Goal: Task Accomplishment & Management: Use online tool/utility

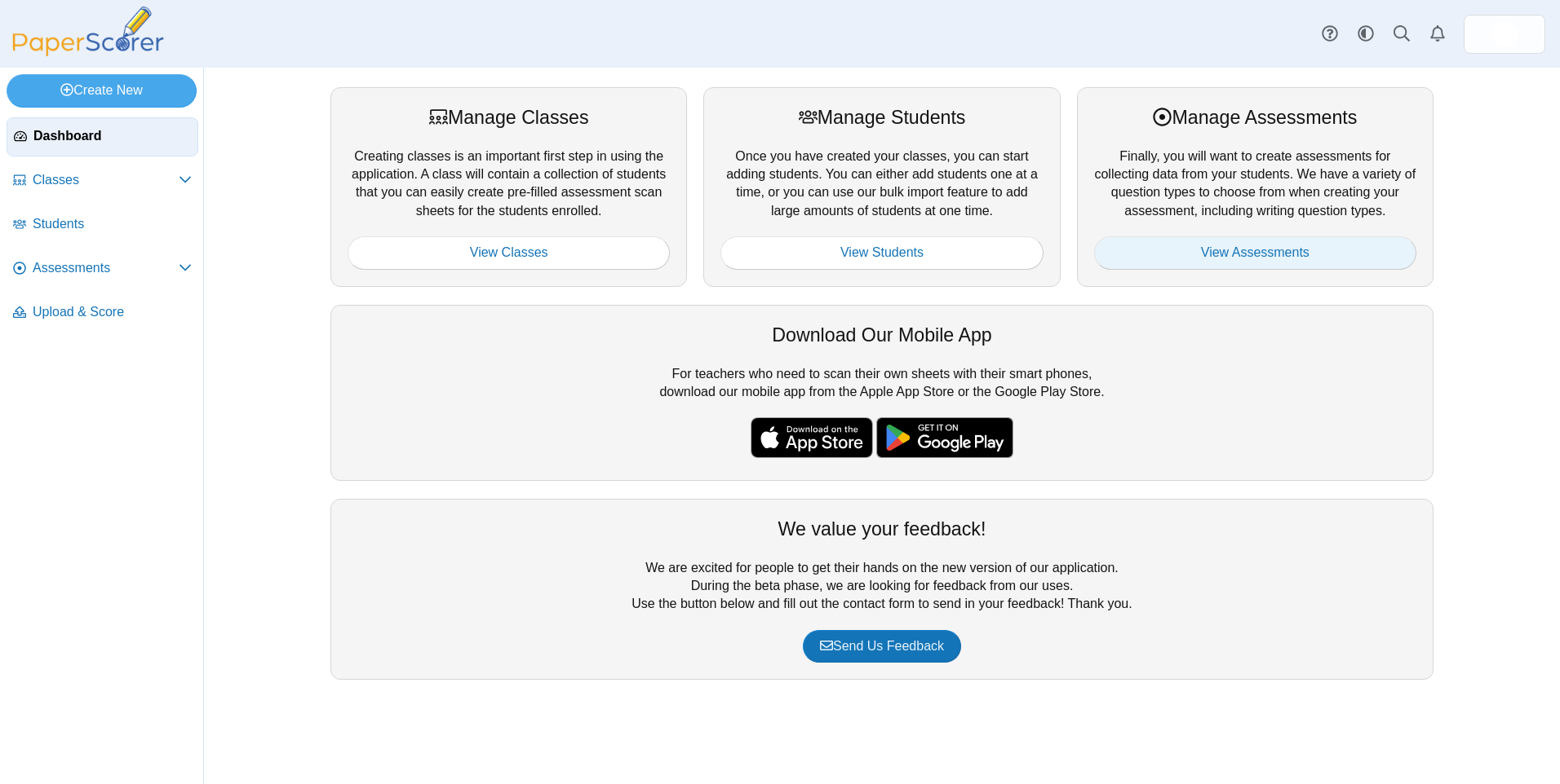
click at [1217, 242] on link "View Assessments" at bounding box center [1255, 252] width 322 height 32
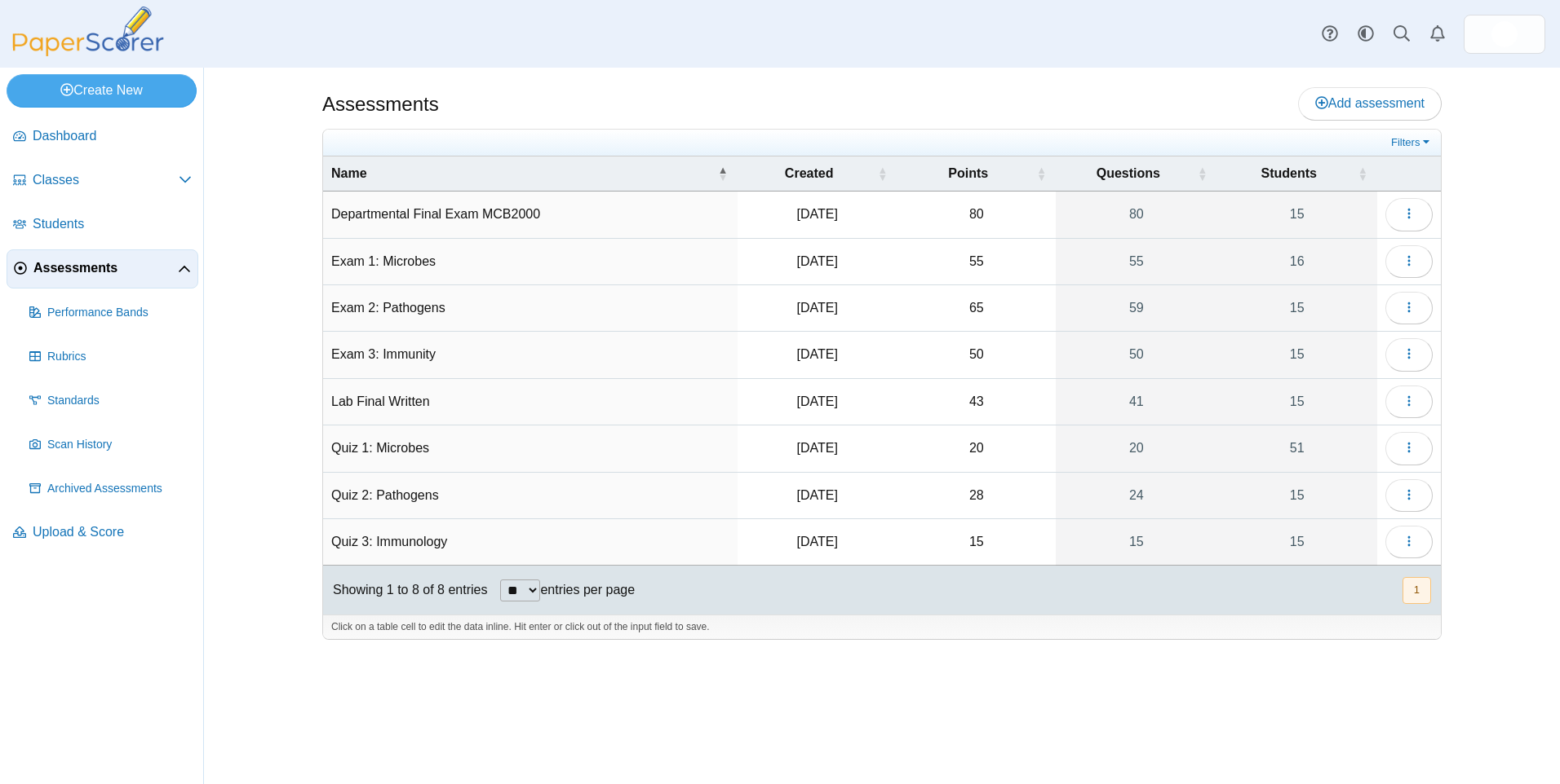
click at [406, 444] on td "Quiz 1: Microbes" at bounding box center [530, 449] width 414 height 46
click at [1412, 443] on icon "button" at bounding box center [1409, 447] width 13 height 13
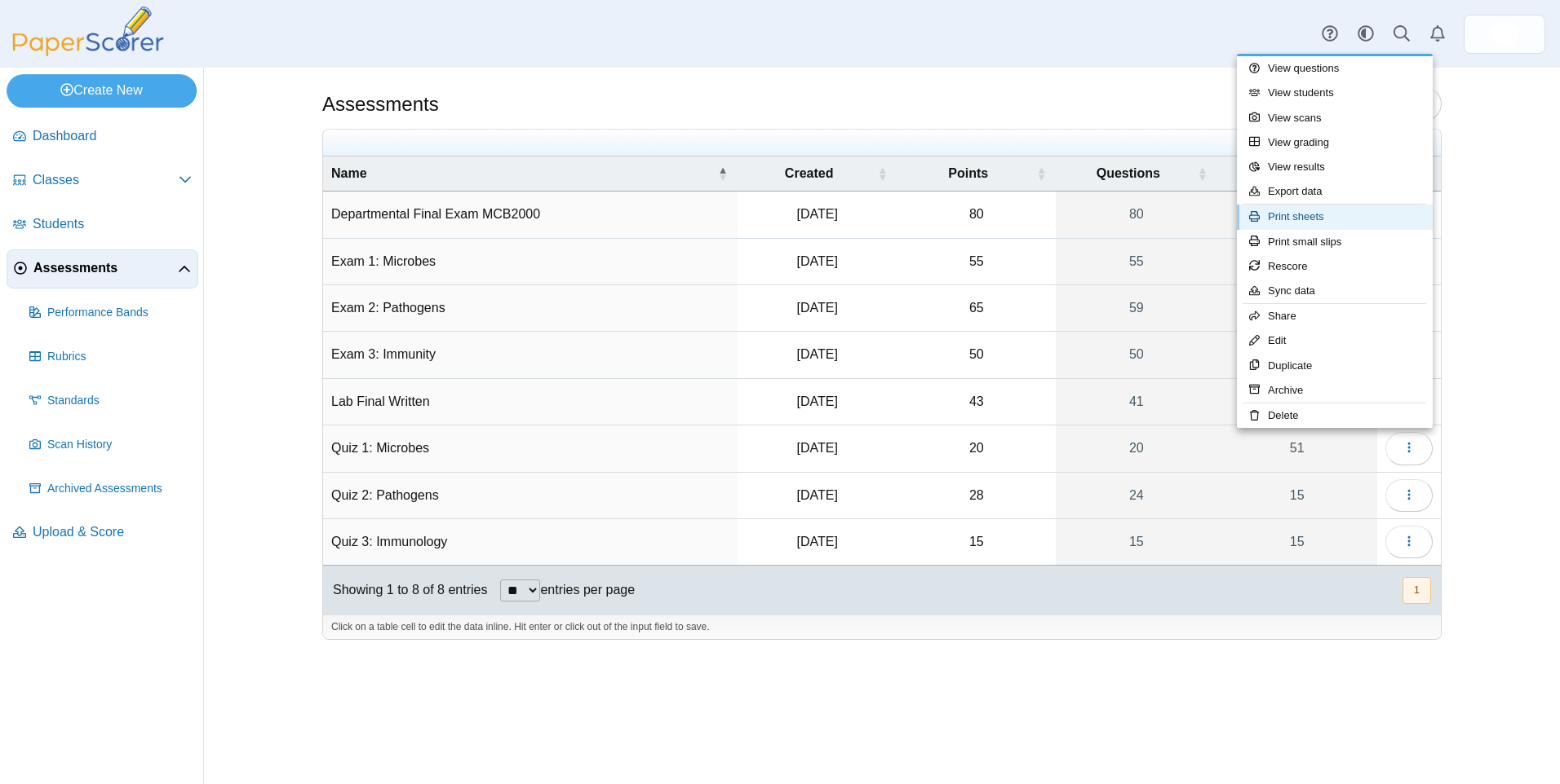
click at [1380, 220] on link "Print sheets" at bounding box center [1335, 216] width 196 height 24
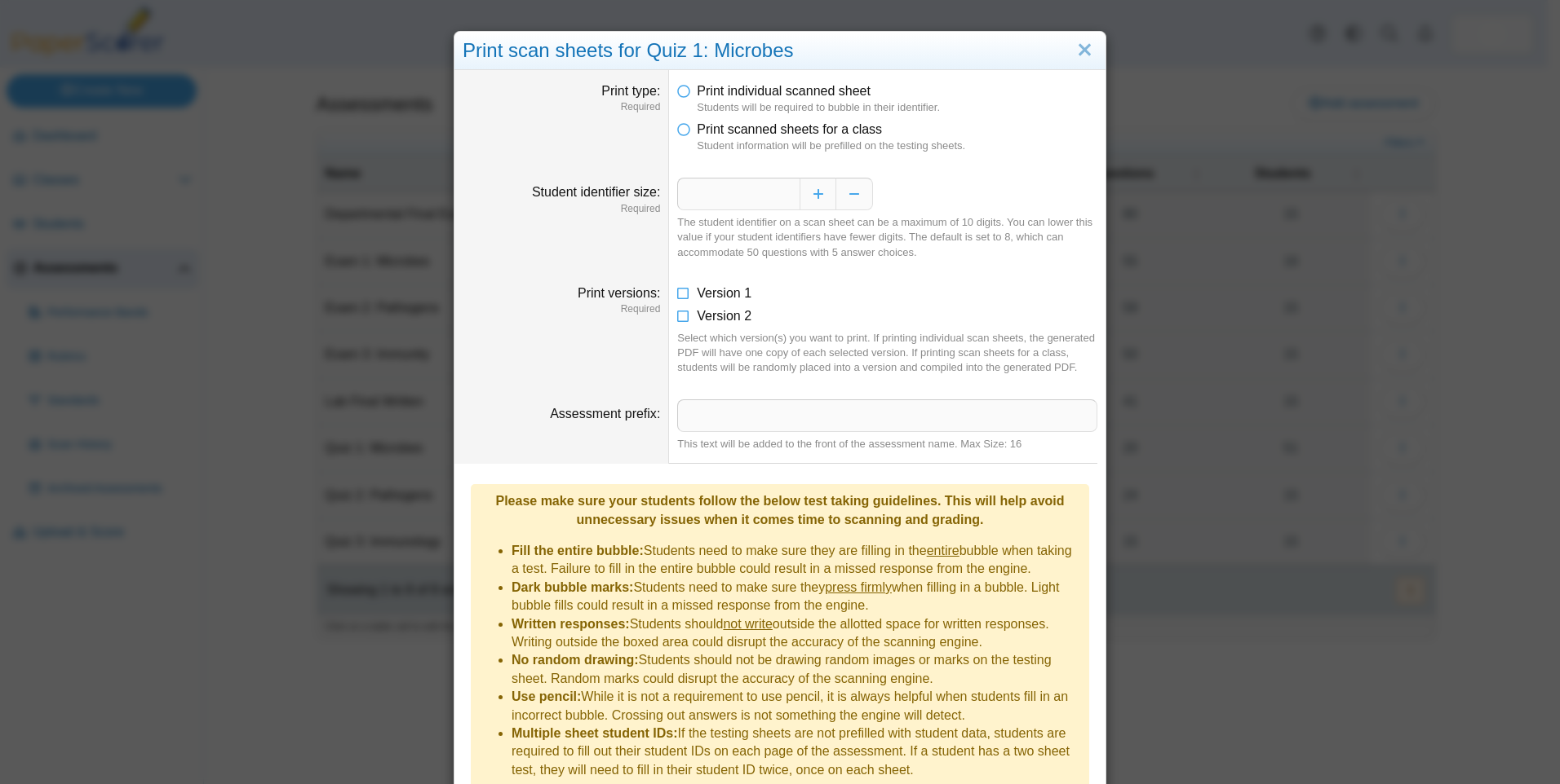
click at [682, 139] on li "Print scanned sheets for a class Student information will be prefilled on the t…" at bounding box center [887, 137] width 420 height 33
click at [681, 129] on icon at bounding box center [683, 126] width 13 height 12
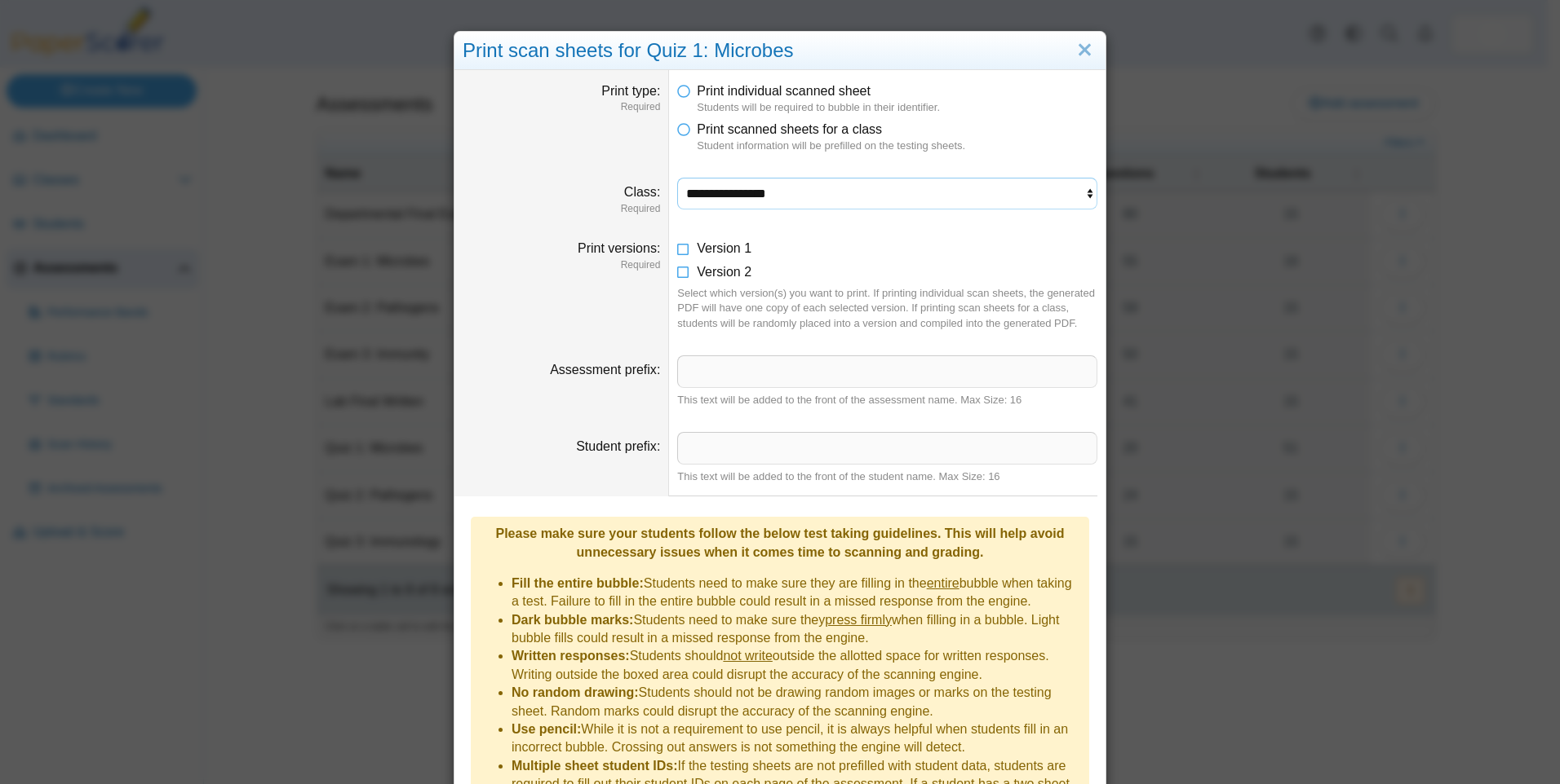
click at [808, 190] on select "**********" at bounding box center [887, 193] width 420 height 31
select select "**********"
click at [677, 178] on select "**********" at bounding box center [887, 193] width 420 height 31
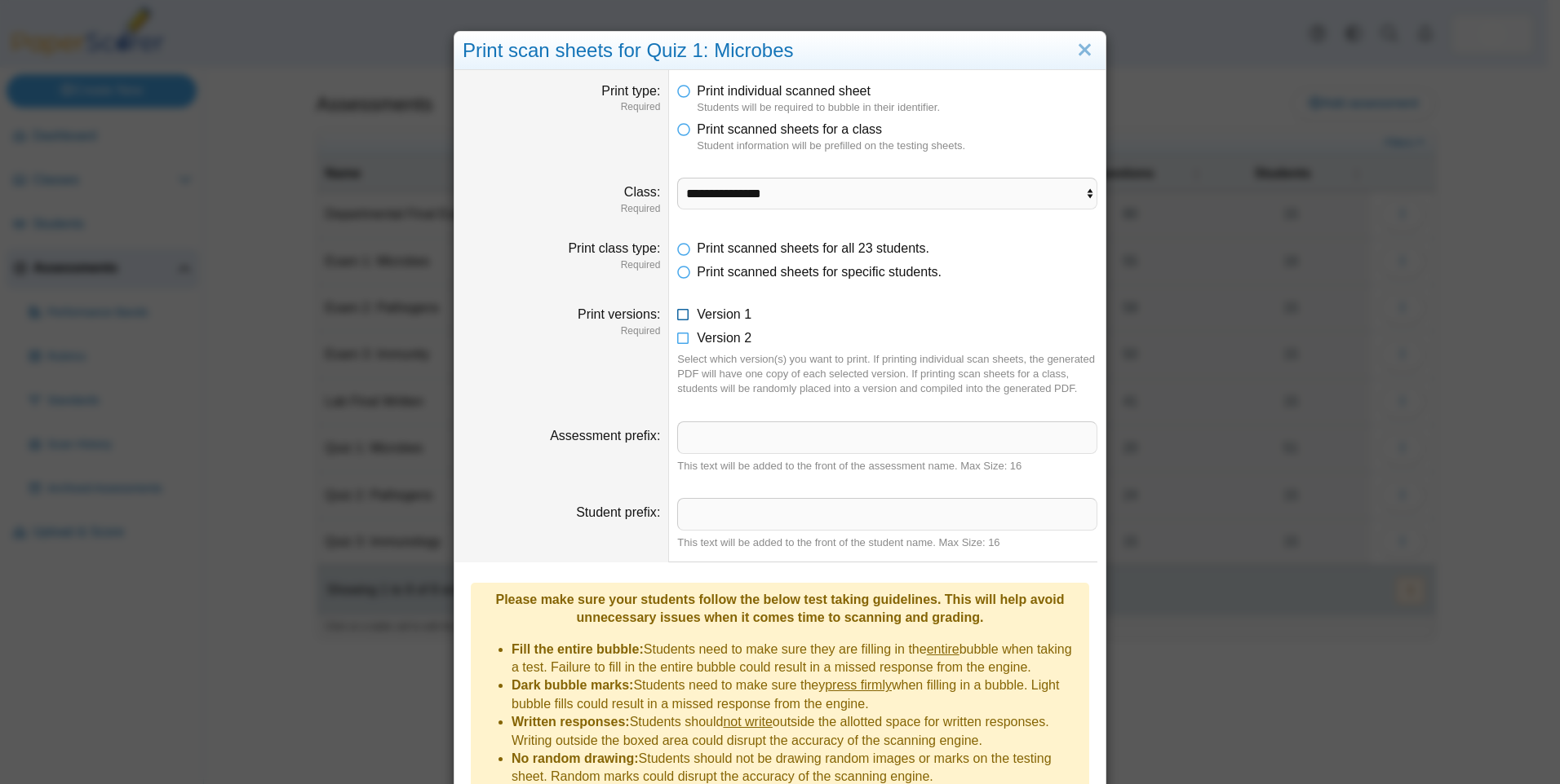
click at [698, 318] on span "Version 1" at bounding box center [724, 315] width 55 height 14
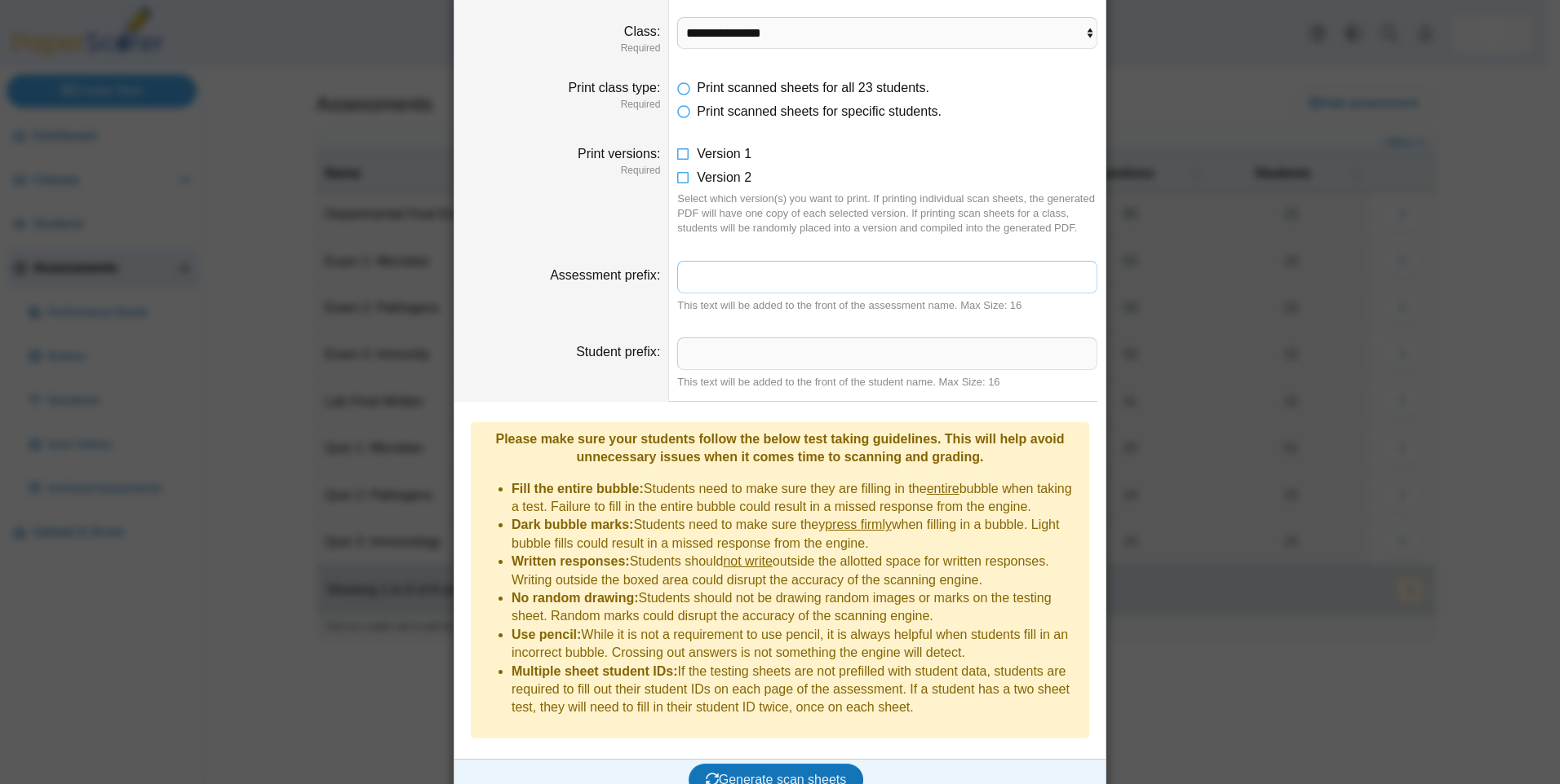
click at [758, 274] on input "Assessment prefix" at bounding box center [887, 277] width 420 height 32
click at [584, 332] on dt "Student prefix" at bounding box center [562, 364] width 215 height 77
click at [715, 366] on input "Student prefix" at bounding box center [887, 354] width 420 height 32
type input "***"
drag, startPoint x: 772, startPoint y: 760, endPoint x: 593, endPoint y: 375, distance: 424.6
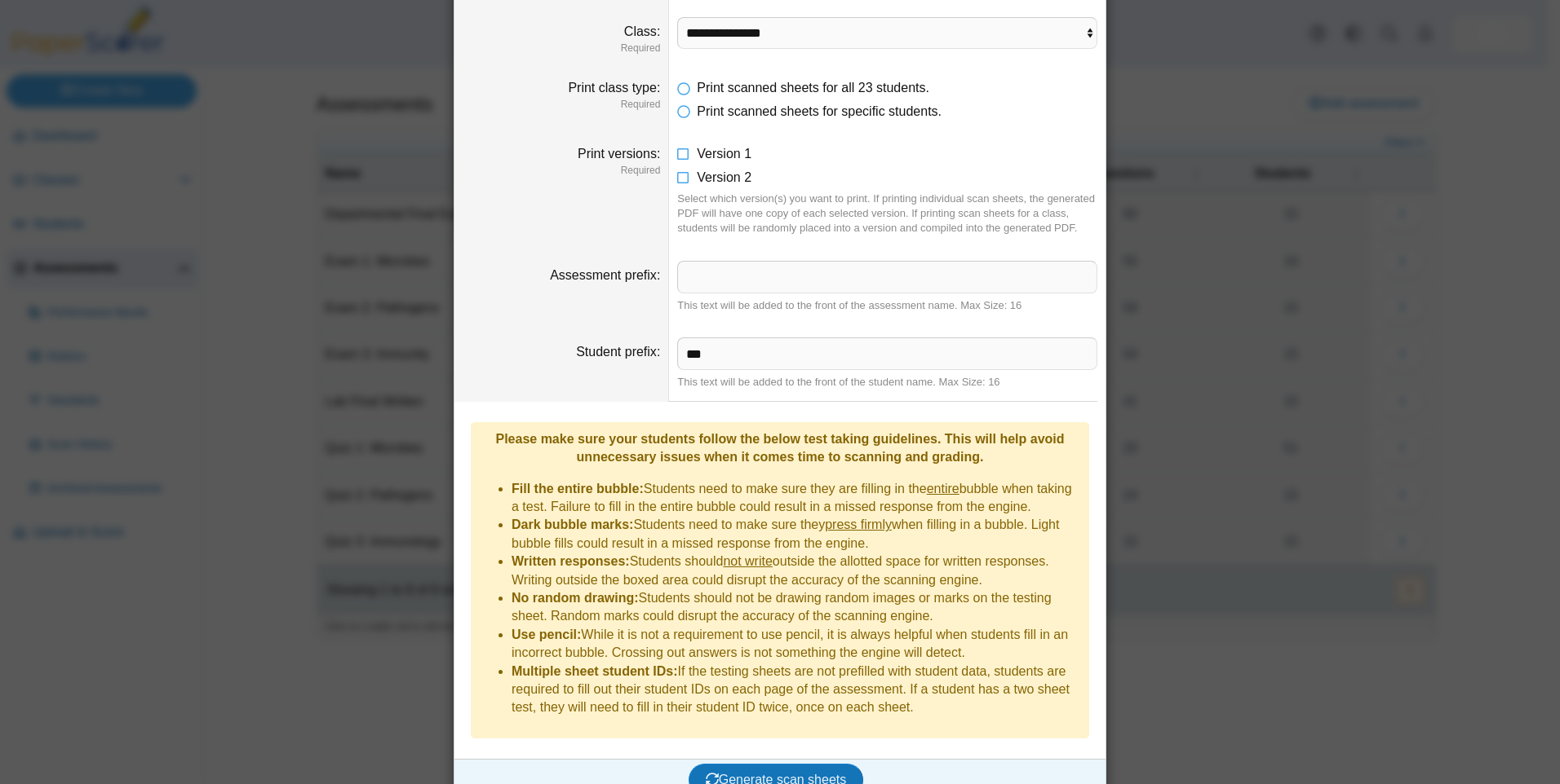
click at [593, 375] on dt "Student prefix" at bounding box center [562, 364] width 215 height 77
click at [825, 773] on span "Generate scan sheets" at bounding box center [776, 780] width 141 height 14
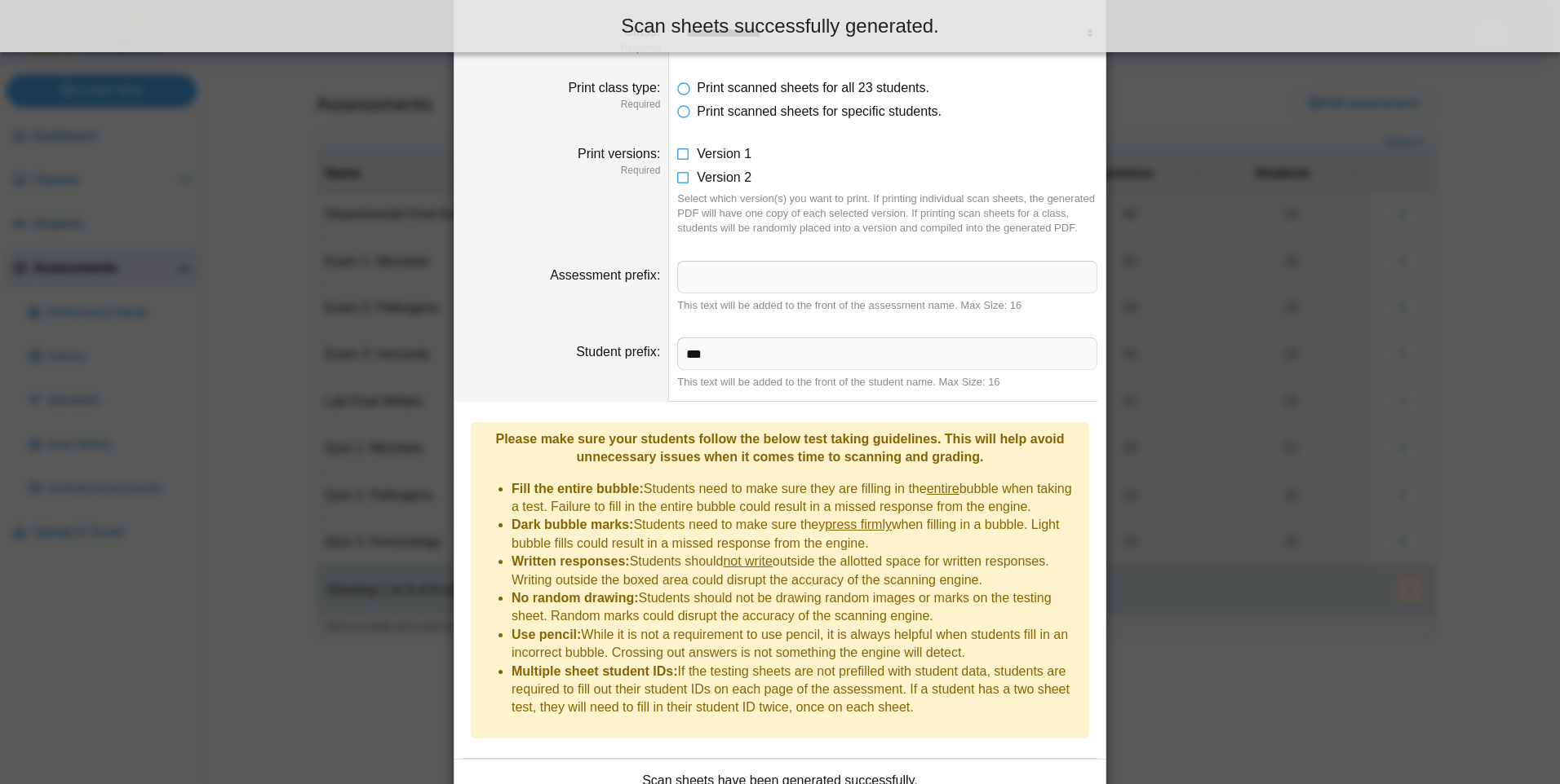
scroll to position [291, 0]
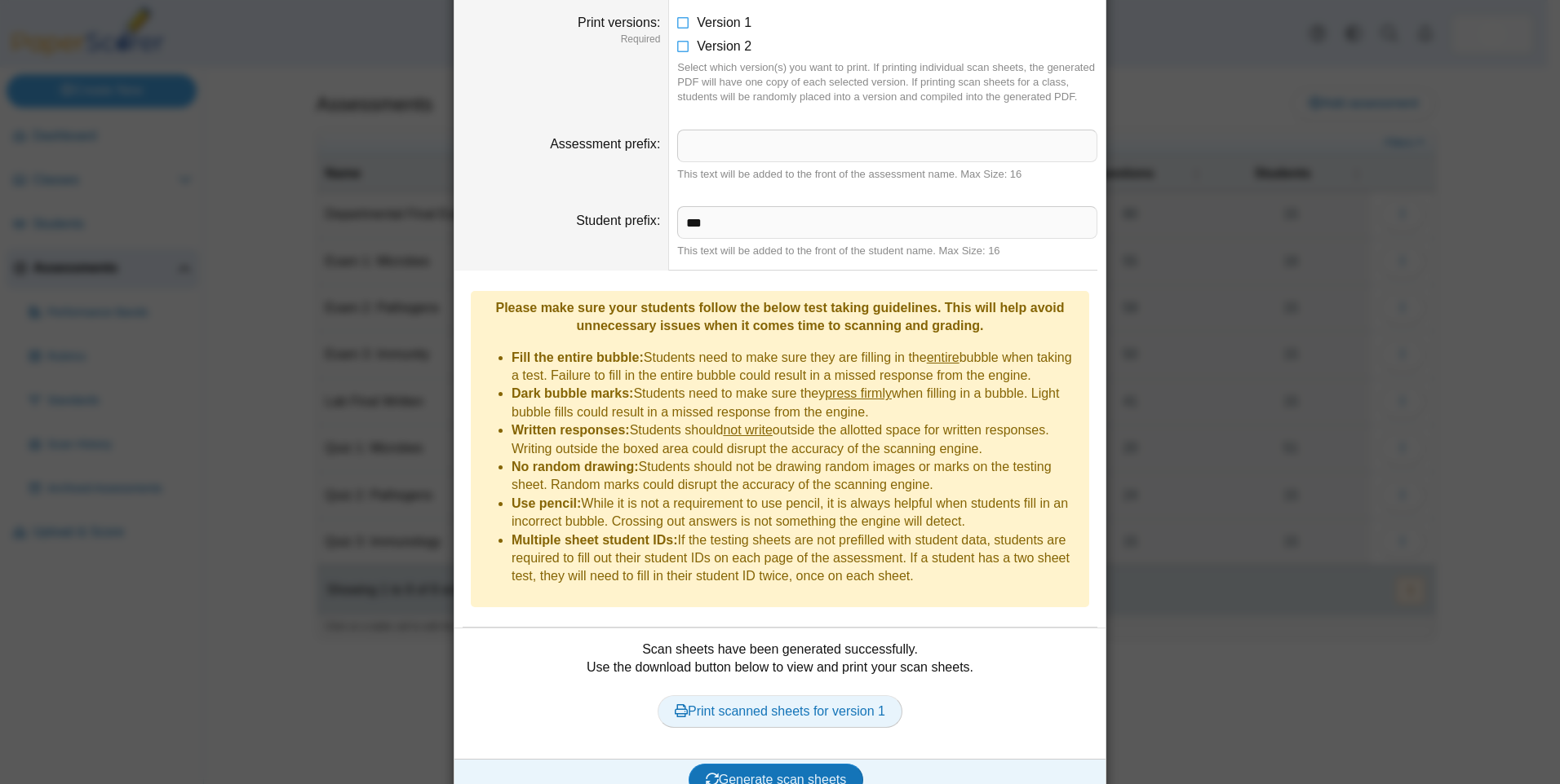
click at [796, 695] on link "Print scanned sheets for version 1" at bounding box center [780, 712] width 245 height 32
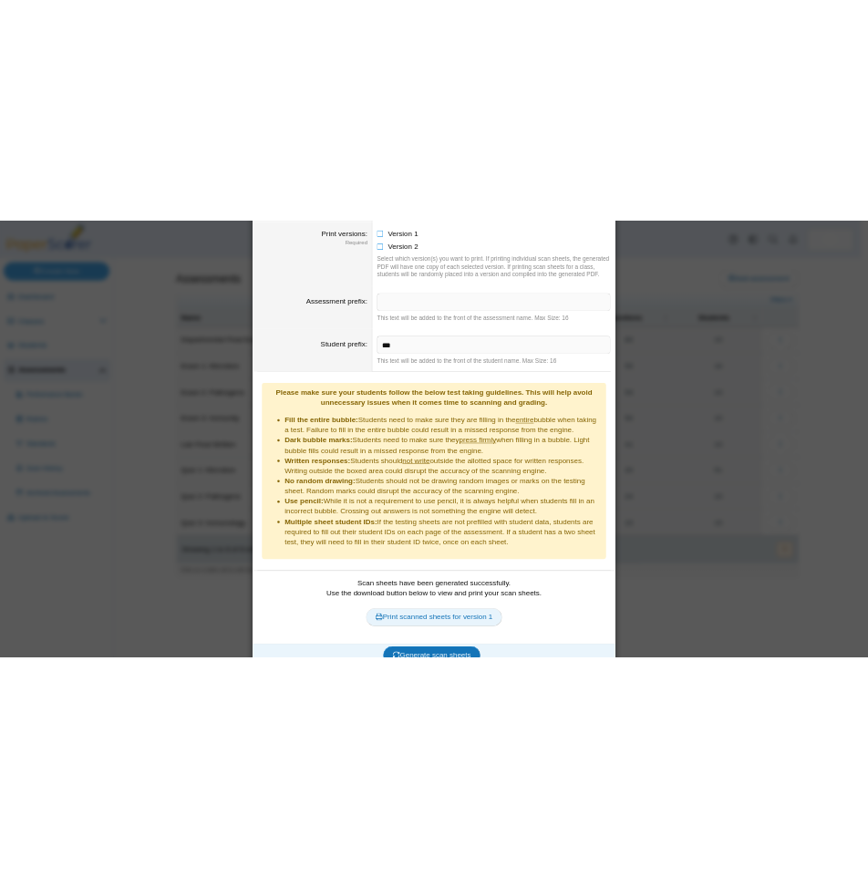
scroll to position [0, 0]
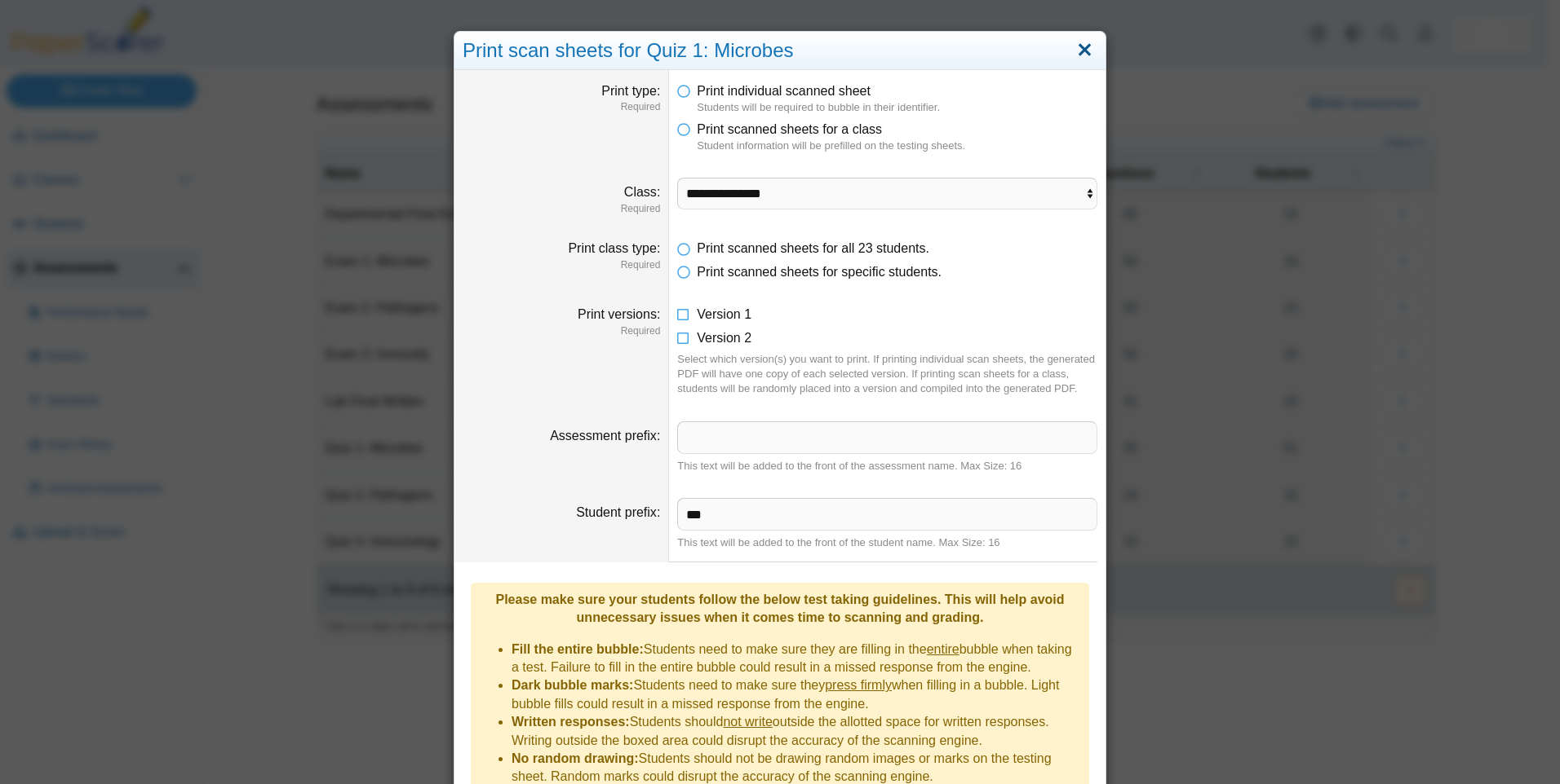
click at [1081, 49] on link "Close" at bounding box center [1084, 50] width 25 height 28
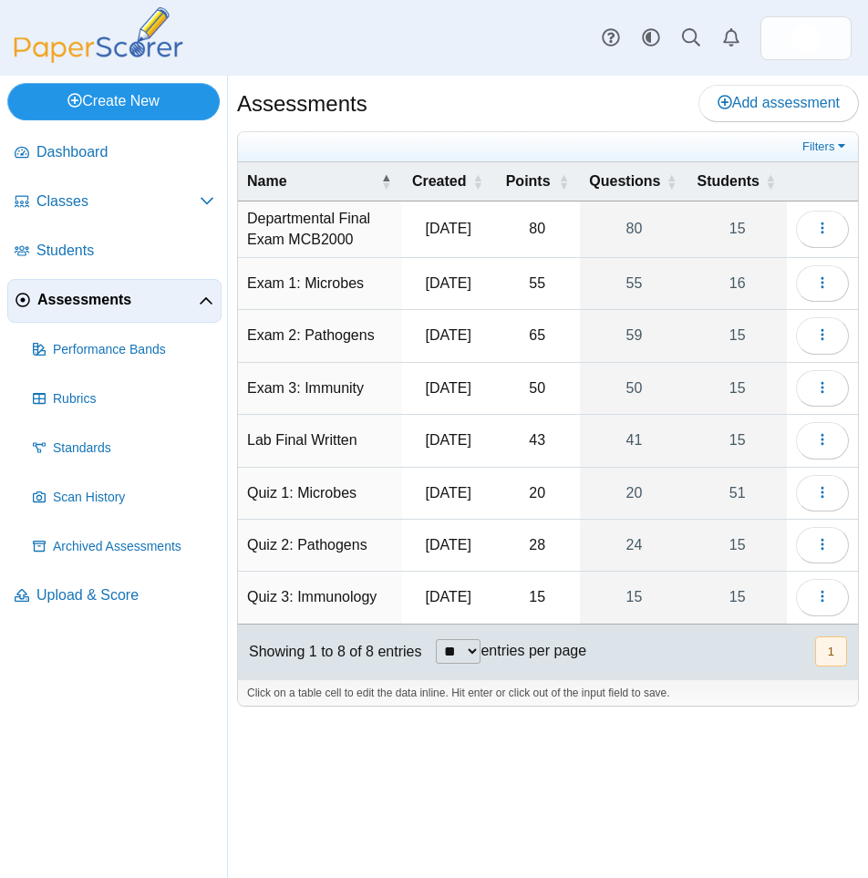
click at [100, 111] on link "Create New" at bounding box center [113, 101] width 212 height 36
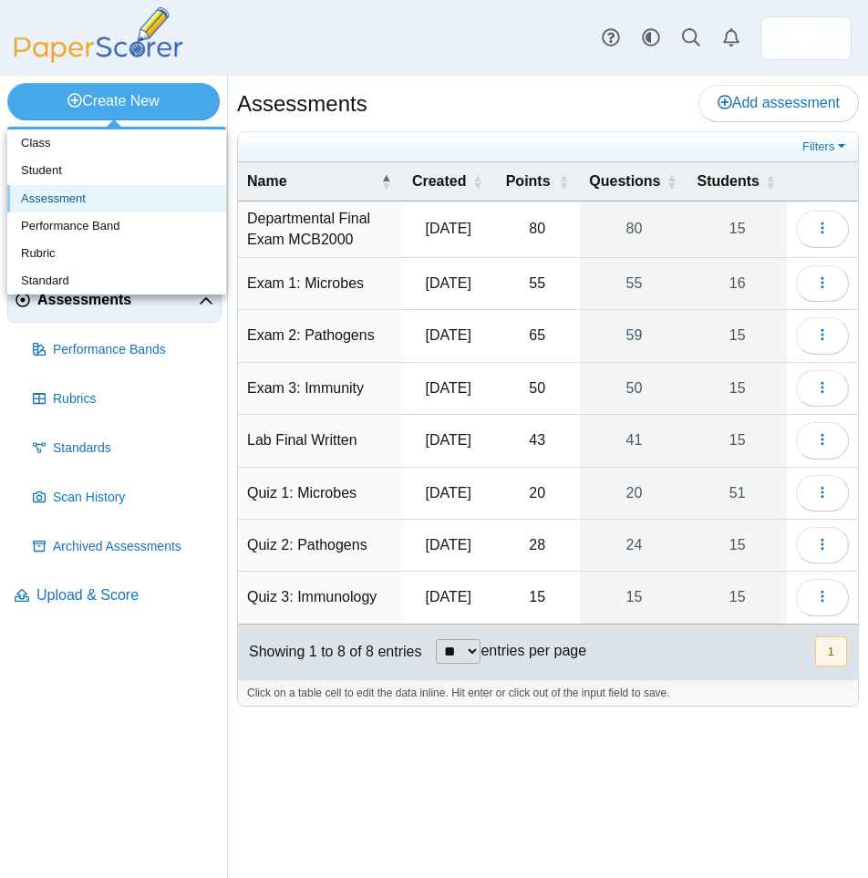
click at [137, 193] on link "Assessment" at bounding box center [116, 198] width 219 height 27
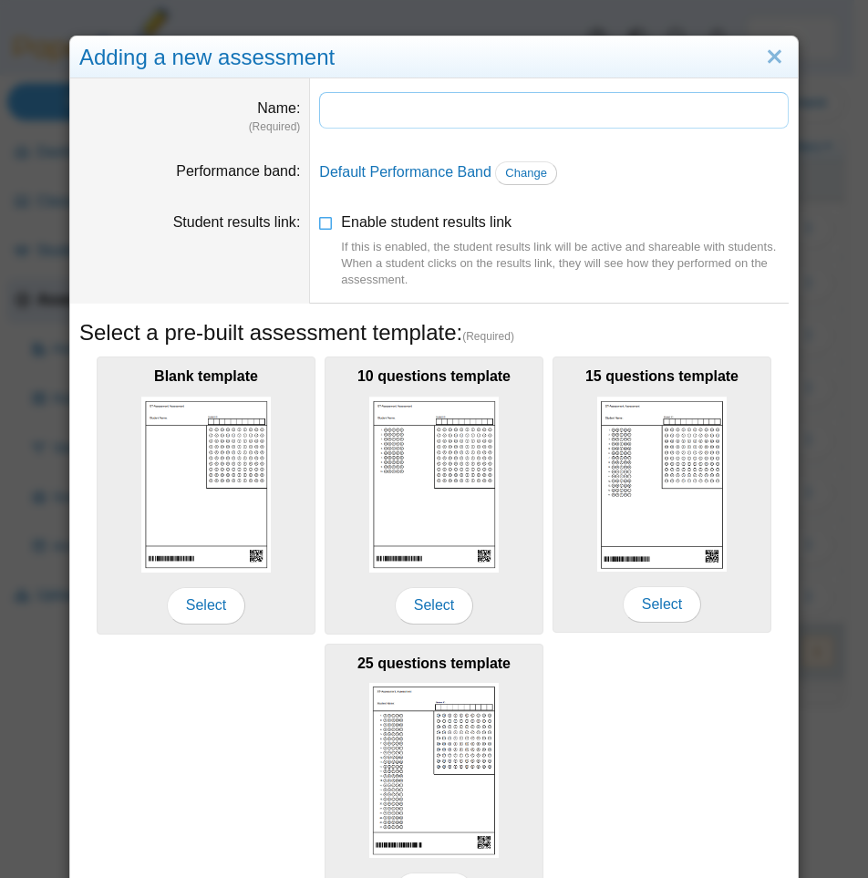
click at [377, 114] on input "Name" at bounding box center [554, 110] width 470 height 36
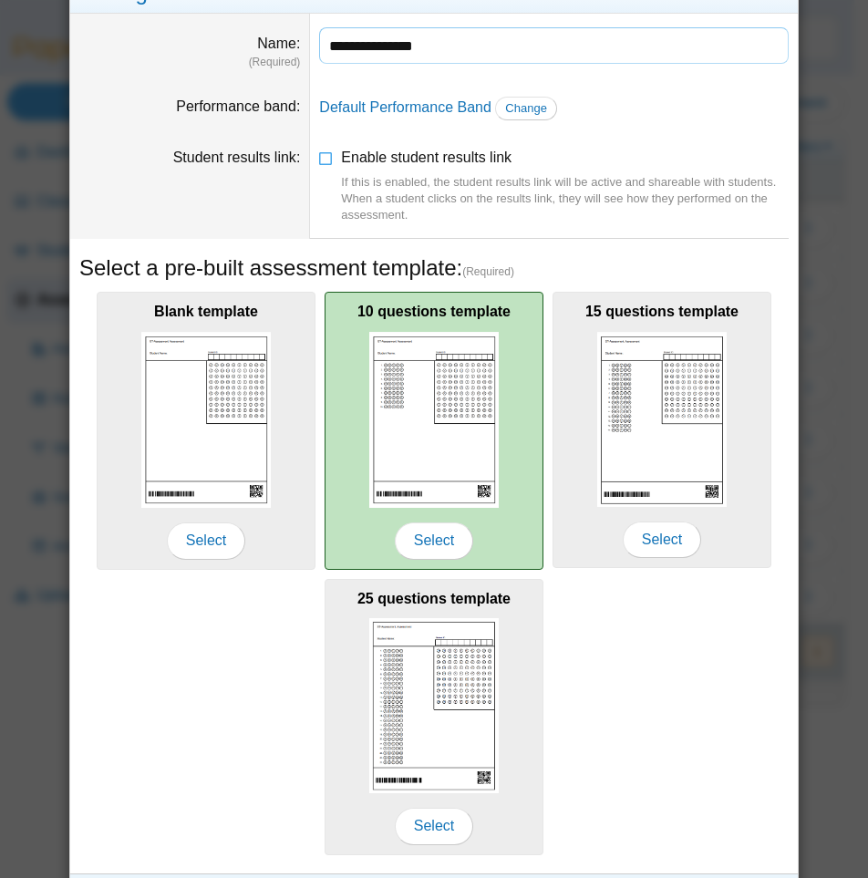
scroll to position [91, 0]
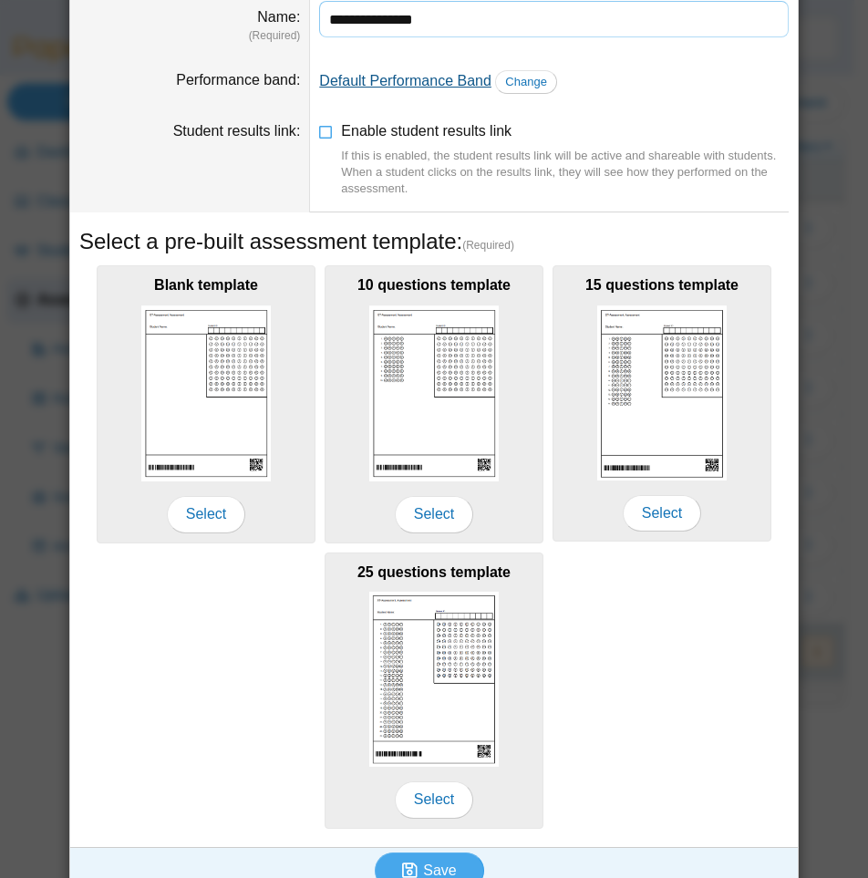
type input "**********"
click at [382, 79] on link "Default Performance Band" at bounding box center [405, 81] width 172 height 16
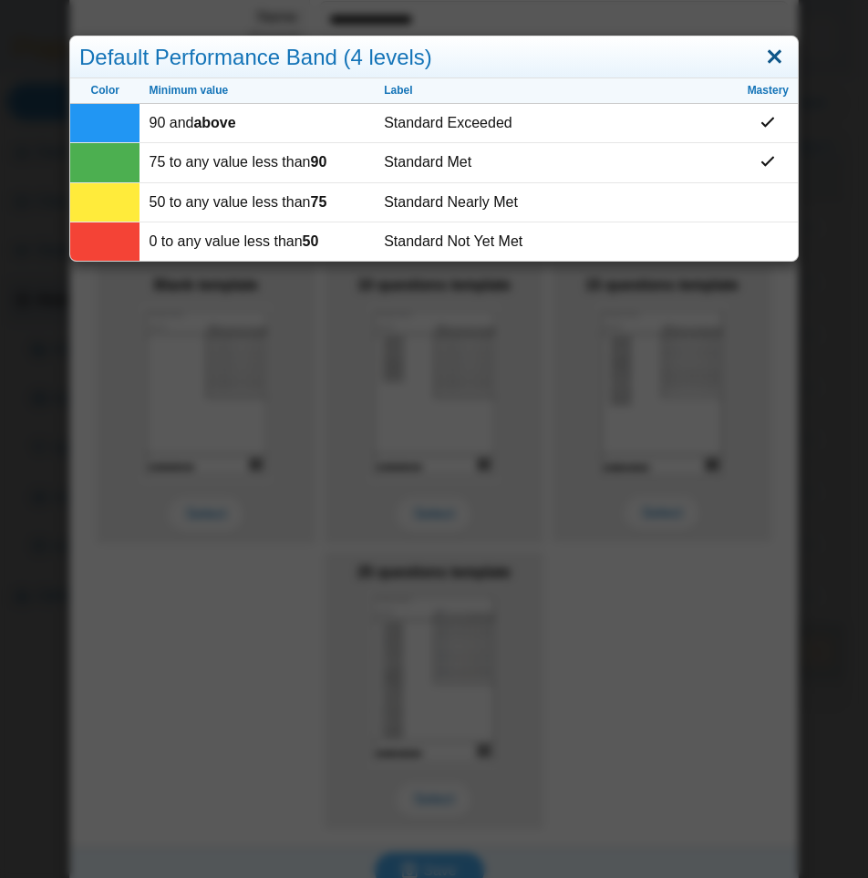
click at [773, 47] on link "Close" at bounding box center [775, 57] width 28 height 31
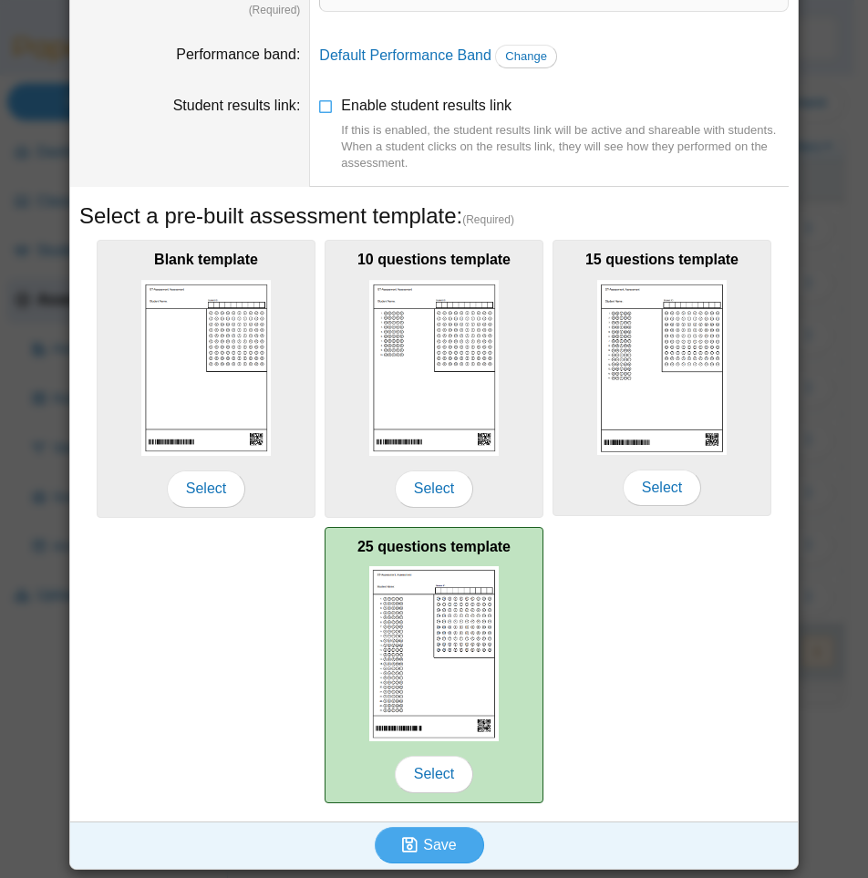
scroll to position [118, 0]
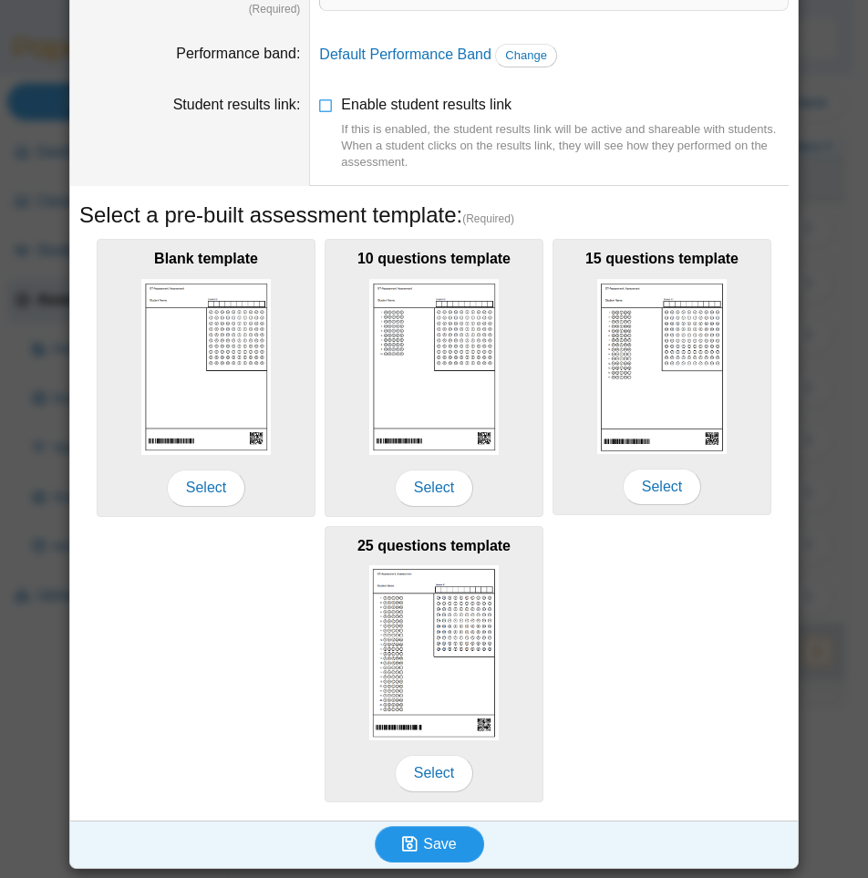
click at [440, 842] on span "Save" at bounding box center [439, 844] width 33 height 16
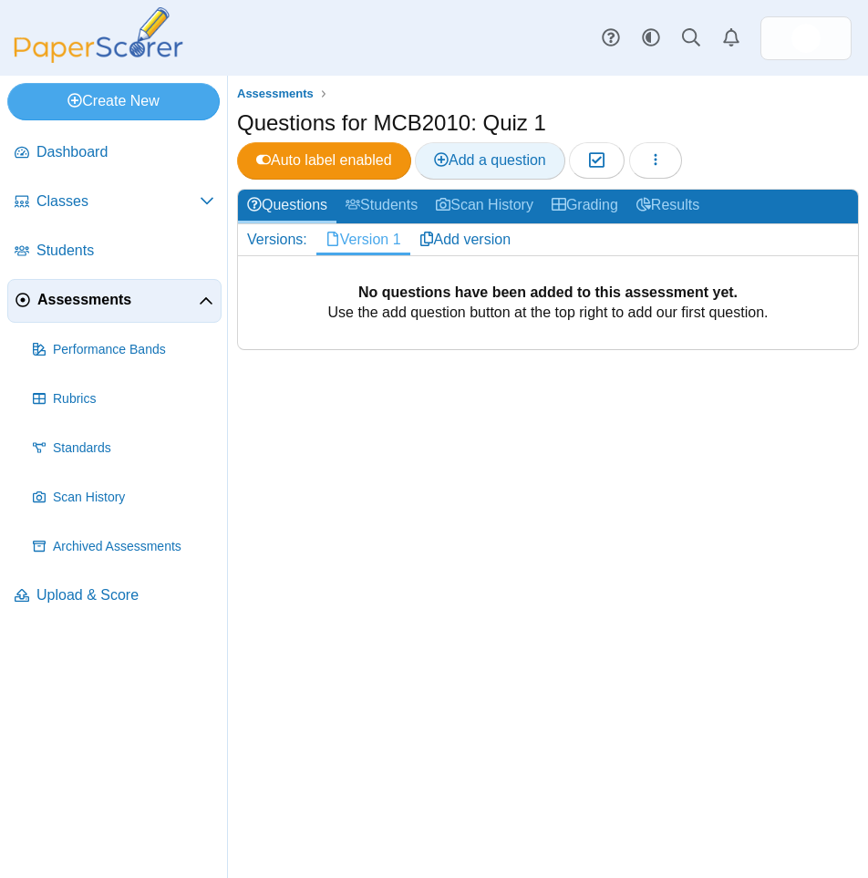
click at [474, 148] on link "Add a question" at bounding box center [490, 160] width 150 height 36
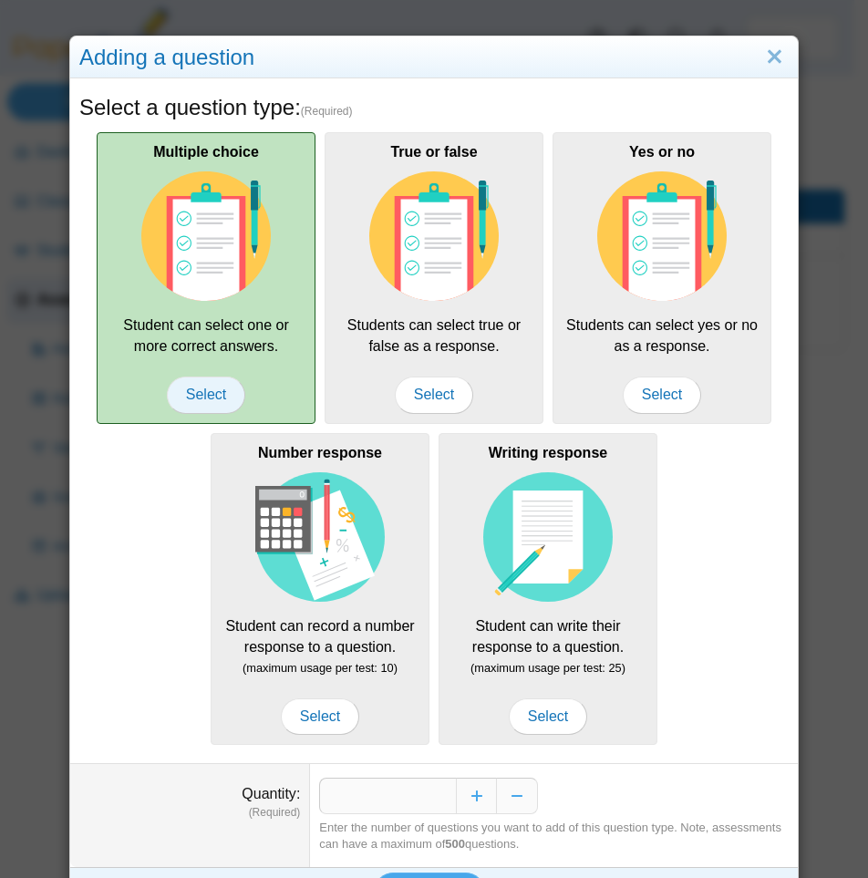
click at [206, 403] on span "Select" at bounding box center [206, 395] width 78 height 36
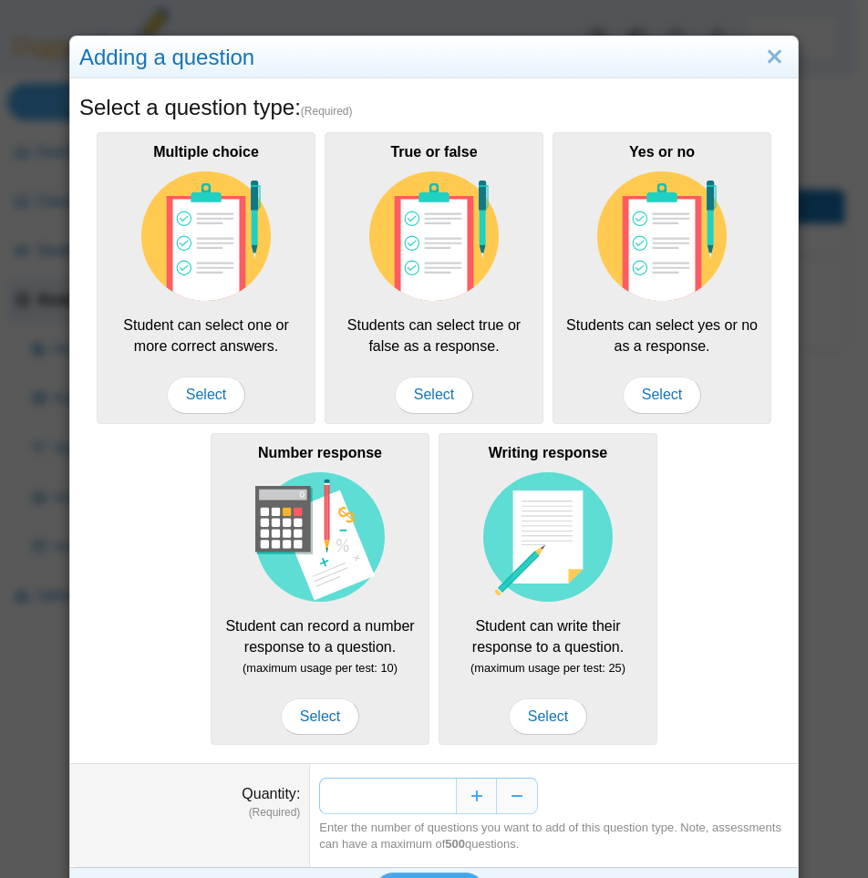
drag, startPoint x: 419, startPoint y: 792, endPoint x: 484, endPoint y: 777, distance: 67.5
click at [477, 781] on div "*" at bounding box center [554, 796] width 470 height 36
type input "**"
click at [375, 873] on button "Save" at bounding box center [429, 891] width 109 height 36
